Goal: Information Seeking & Learning: Learn about a topic

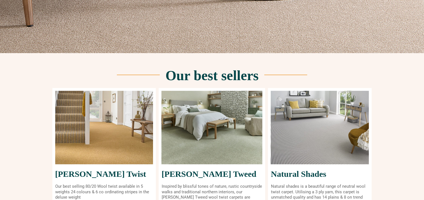
scroll to position [196, 0]
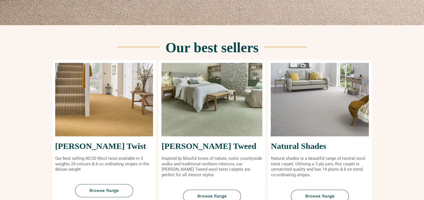
click at [289, 148] on h2 "Natural Shades" at bounding box center [319, 146] width 98 height 8
click at [321, 196] on span "Browse Range" at bounding box center [319, 197] width 29 height 4
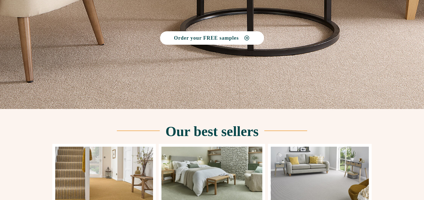
scroll to position [0, 0]
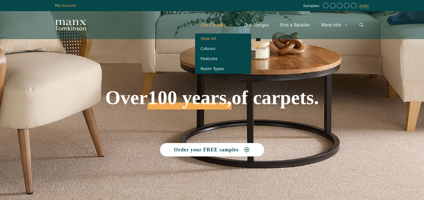
click at [222, 38] on link "View All" at bounding box center [223, 39] width 56 height 10
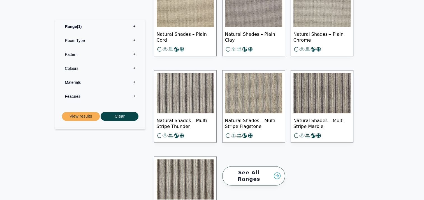
scroll to position [728, 0]
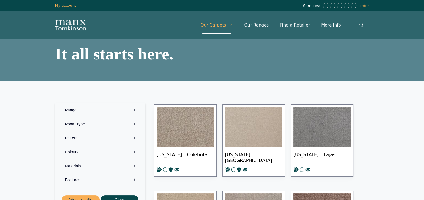
scroll to position [28, 0]
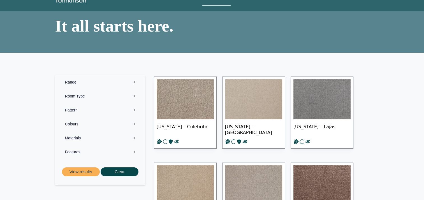
click at [102, 110] on label "Pattern 0" at bounding box center [100, 110] width 82 height 14
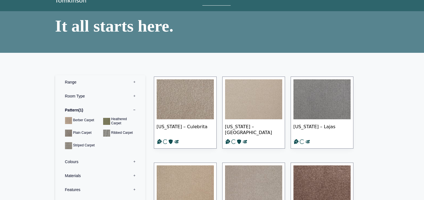
scroll to position [112, 0]
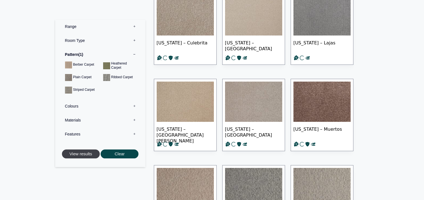
click at [92, 156] on button "View results" at bounding box center [81, 154] width 38 height 9
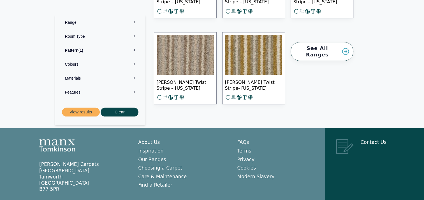
scroll to position [580, 0]
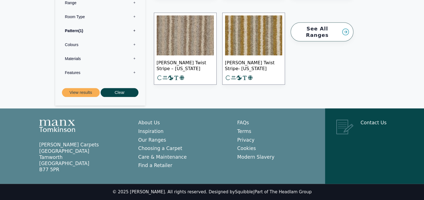
click at [316, 28] on link "See All Ranges" at bounding box center [321, 31] width 63 height 19
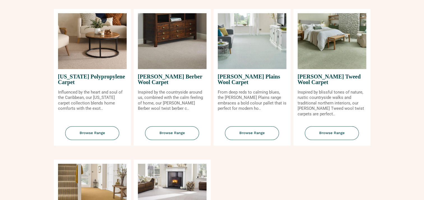
scroll to position [532, 0]
